Goal: Transaction & Acquisition: Book appointment/travel/reservation

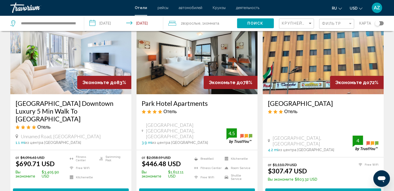
scroll to position [39, 0]
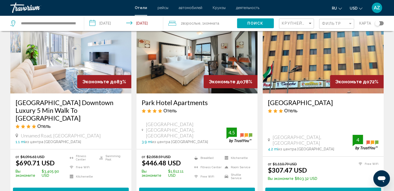
click at [56, 65] on img "Main content" at bounding box center [70, 52] width 121 height 83
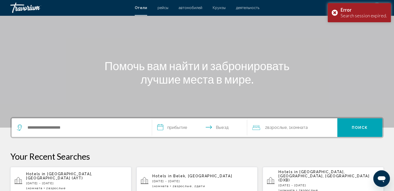
scroll to position [33, 0]
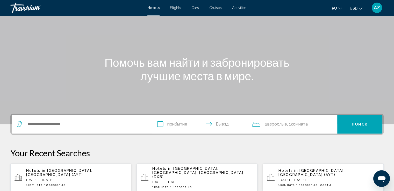
scroll to position [30, 0]
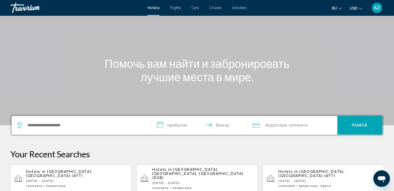
click at [77, 172] on span "[GEOGRAPHIC_DATA], [GEOGRAPHIC_DATA] (AYT)" at bounding box center [59, 174] width 66 height 8
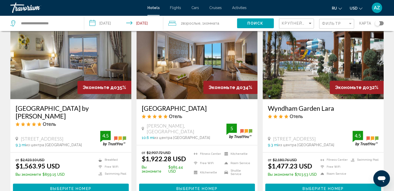
scroll to position [648, 0]
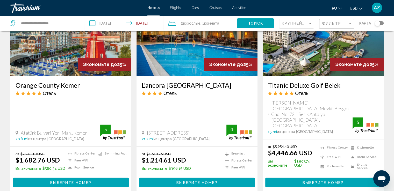
scroll to position [647, 0]
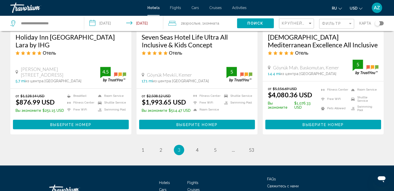
scroll to position [698, 0]
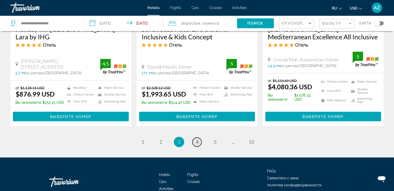
click at [196, 139] on span "4" at bounding box center [197, 142] width 3 height 6
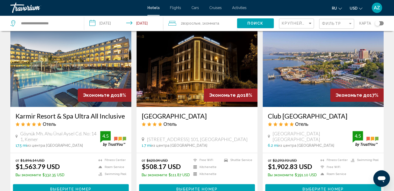
scroll to position [618, 0]
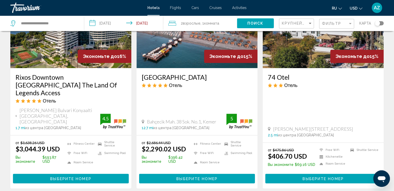
scroll to position [657, 0]
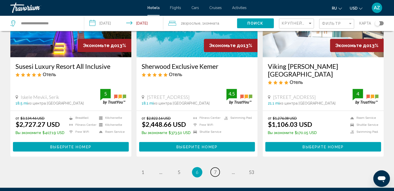
scroll to position [650, 0]
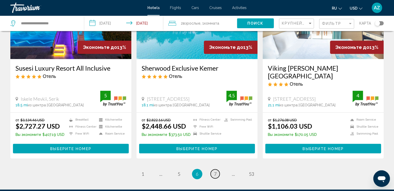
click at [215, 171] on span "7" at bounding box center [215, 174] width 3 height 6
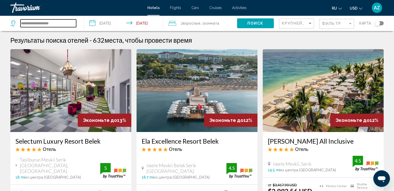
click at [42, 22] on input "**********" at bounding box center [48, 23] width 56 height 8
click at [52, 24] on input "**********" at bounding box center [48, 23] width 56 height 8
click at [58, 24] on input "**********" at bounding box center [48, 23] width 56 height 8
click at [154, 8] on span "Hotels" at bounding box center [154, 8] width 12 height 4
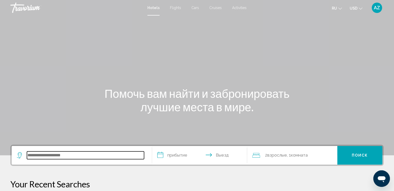
click at [67, 158] on input "Search widget" at bounding box center [85, 156] width 117 height 8
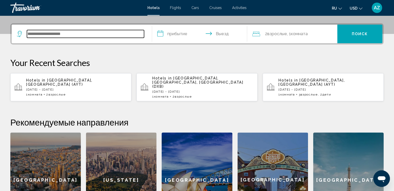
scroll to position [128, 0]
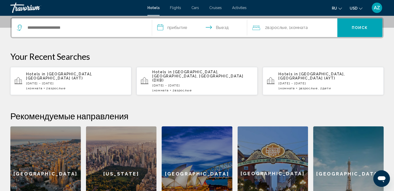
click at [183, 84] on p "[DATE] - [DATE]" at bounding box center [202, 86] width 101 height 4
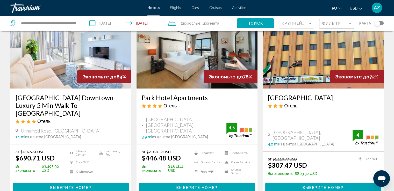
scroll to position [46, 0]
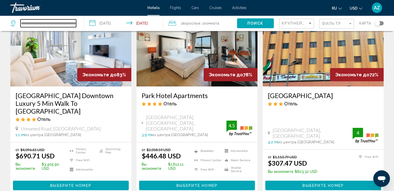
click at [49, 19] on input "**********" at bounding box center [48, 23] width 56 height 8
click at [27, 8] on div "Travorium" at bounding box center [36, 8] width 52 height 10
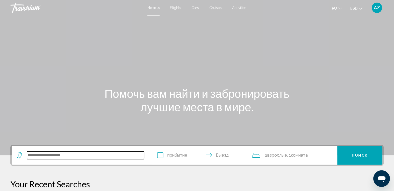
click at [37, 156] on input "Search widget" at bounding box center [85, 156] width 117 height 8
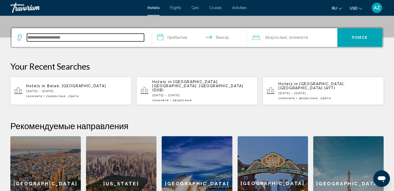
scroll to position [128, 0]
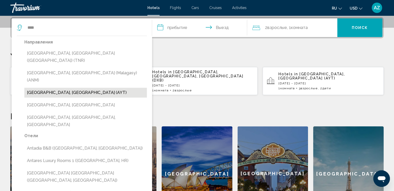
click at [71, 88] on button "[GEOGRAPHIC_DATA], [GEOGRAPHIC_DATA] (AYT)" at bounding box center [85, 93] width 123 height 10
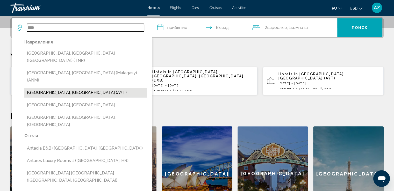
type input "**********"
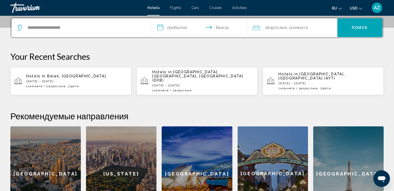
click at [176, 31] on input "**********" at bounding box center [200, 28] width 97 height 20
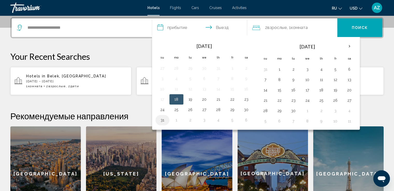
click at [163, 120] on button "31" at bounding box center [162, 120] width 8 height 7
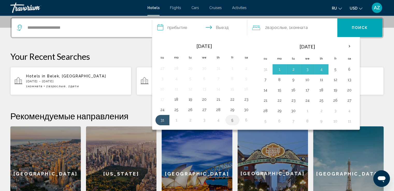
click at [235, 123] on button "5" at bounding box center [232, 120] width 8 height 7
type input "**********"
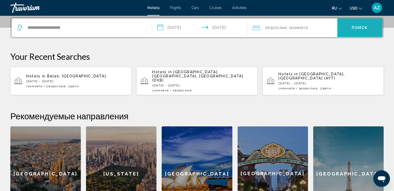
click at [348, 25] on button "Поиск" at bounding box center [360, 27] width 45 height 19
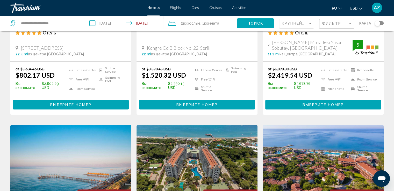
scroll to position [127, 0]
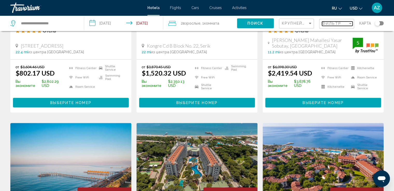
click at [326, 23] on span "Фильтр" at bounding box center [331, 24] width 19 height 4
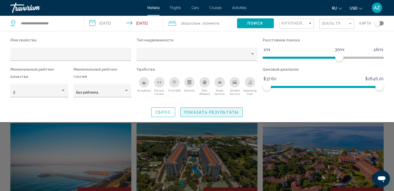
click at [199, 112] on span "Показать результаты" at bounding box center [212, 112] width 54 height 4
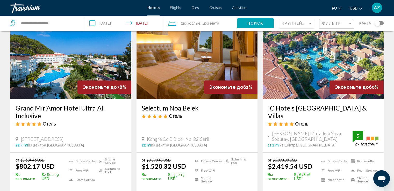
scroll to position [0, 0]
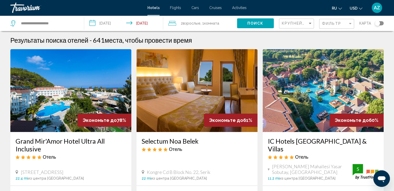
click at [298, 20] on div "Крупнейшие сбережения" at bounding box center [297, 24] width 31 height 10
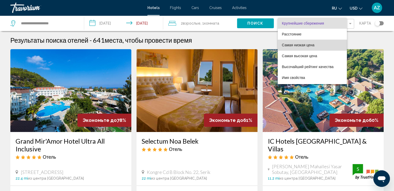
click at [301, 43] on span "Самая низкая цена" at bounding box center [312, 45] width 61 height 11
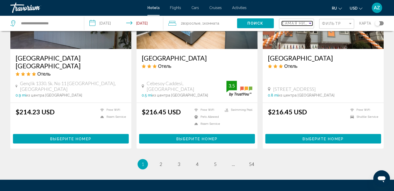
scroll to position [663, 0]
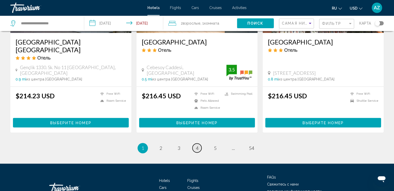
click at [197, 145] on span "4" at bounding box center [197, 148] width 3 height 6
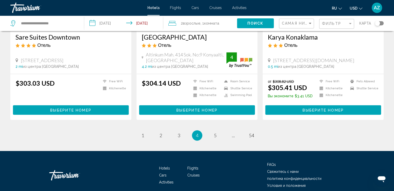
scroll to position [672, 0]
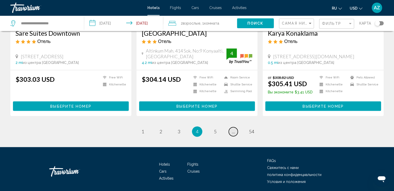
click at [236, 127] on link "page ..." at bounding box center [233, 131] width 9 height 9
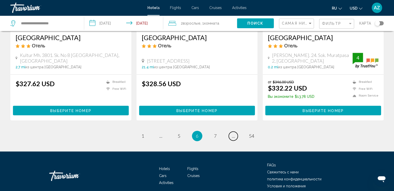
scroll to position [675, 0]
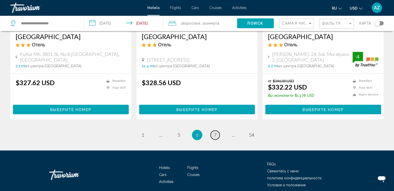
click at [215, 132] on span "7" at bounding box center [215, 135] width 3 height 6
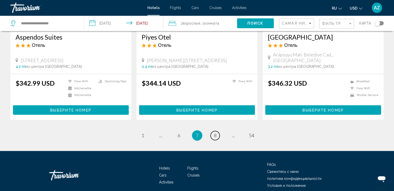
scroll to position [672, 0]
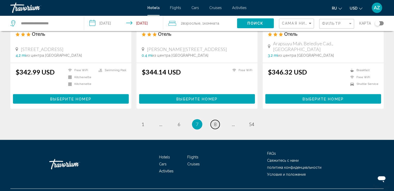
click at [215, 120] on link "page 8" at bounding box center [215, 124] width 9 height 9
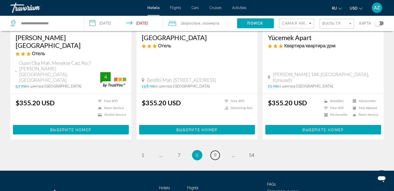
scroll to position [683, 0]
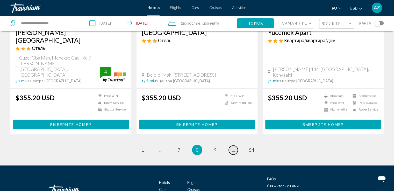
click at [231, 146] on link "page ..." at bounding box center [233, 150] width 9 height 9
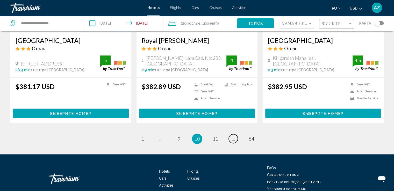
scroll to position [682, 0]
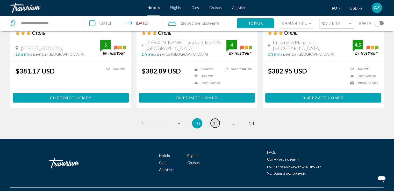
click at [214, 121] on span "11" at bounding box center [215, 124] width 5 height 6
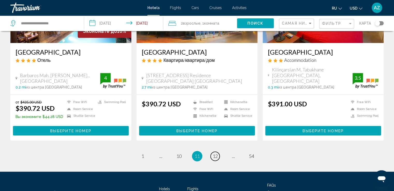
scroll to position [672, 0]
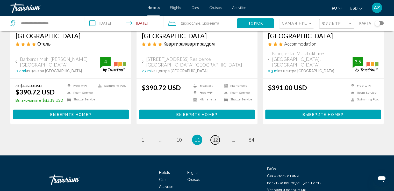
click at [215, 137] on span "12" at bounding box center [215, 140] width 5 height 6
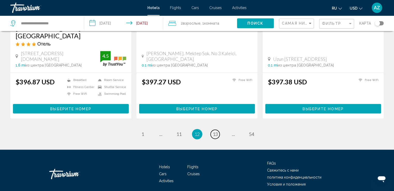
scroll to position [677, 0]
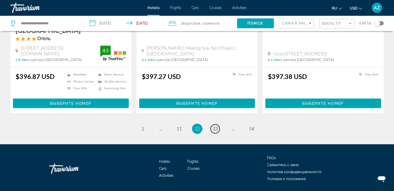
click at [214, 126] on span "13" at bounding box center [215, 129] width 5 height 6
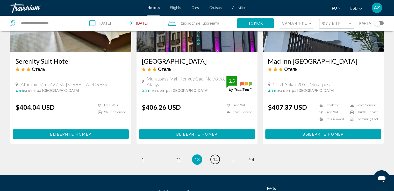
scroll to position [661, 0]
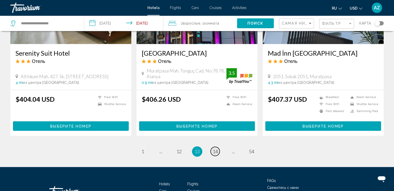
click at [217, 149] on span "14" at bounding box center [215, 152] width 5 height 6
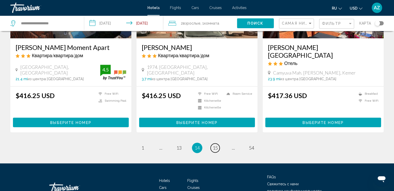
scroll to position [663, 0]
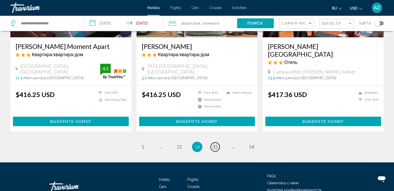
click at [217, 144] on span "15" at bounding box center [215, 147] width 5 height 6
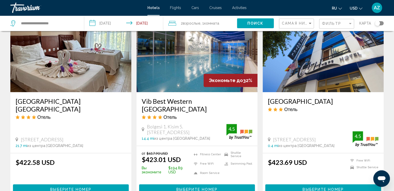
scroll to position [229, 0]
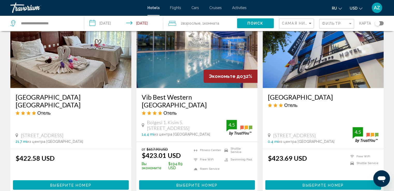
click at [166, 84] on img "Main content" at bounding box center [197, 46] width 121 height 83
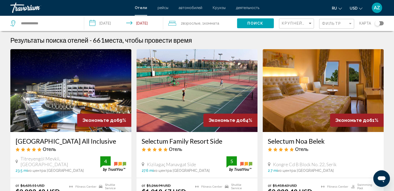
click at [203, 22] on span ", 1 Комната номера" at bounding box center [210, 23] width 19 height 7
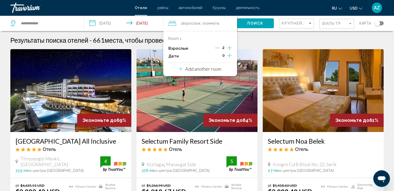
click at [229, 55] on icon "Increment children" at bounding box center [229, 55] width 5 height 5
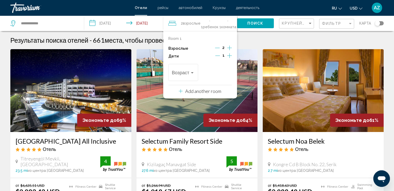
click at [229, 55] on icon "Increment children" at bounding box center [229, 55] width 5 height 5
click at [191, 76] on div "Возраст" at bounding box center [183, 72] width 23 height 18
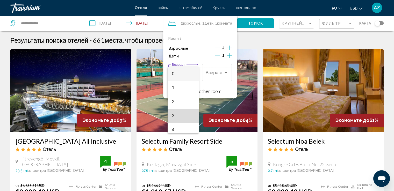
click at [185, 117] on span "3" at bounding box center [183, 116] width 23 height 14
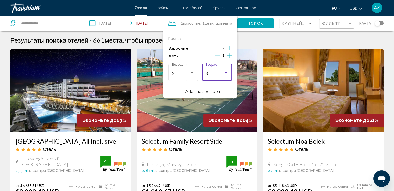
click at [207, 73] on span "3" at bounding box center [207, 73] width 3 height 5
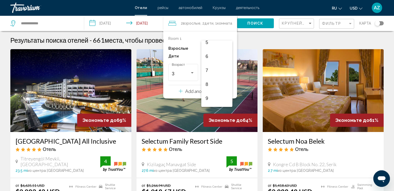
scroll to position [78, 0]
click at [216, 100] on span "9" at bounding box center [217, 96] width 23 height 14
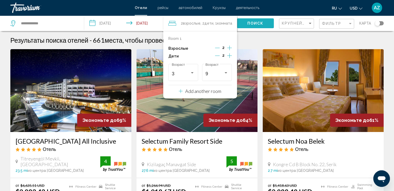
click at [246, 24] on button "Поиск" at bounding box center [255, 23] width 37 height 10
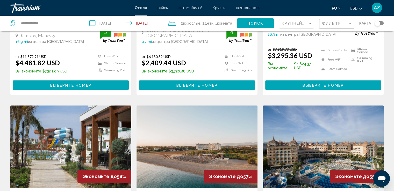
scroll to position [537, 0]
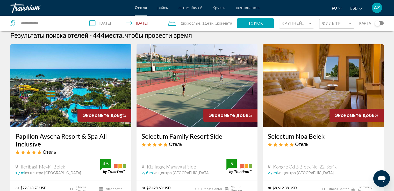
scroll to position [0, 0]
